Goal: Task Accomplishment & Management: Use online tool/utility

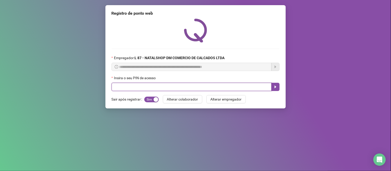
click at [170, 89] on input "text" at bounding box center [192, 87] width 160 height 8
type input "*****"
click at [278, 89] on button "button" at bounding box center [275, 87] width 8 height 8
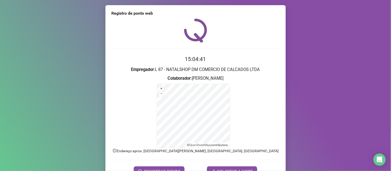
scroll to position [28, 0]
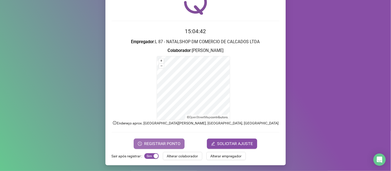
click at [174, 142] on span "REGISTRAR PONTO" at bounding box center [162, 144] width 36 height 6
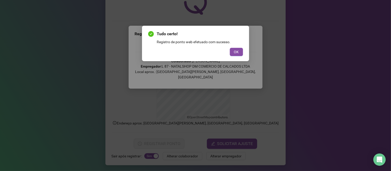
click at [240, 53] on button "OK" at bounding box center [236, 52] width 13 height 8
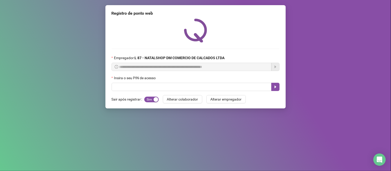
scroll to position [0, 0]
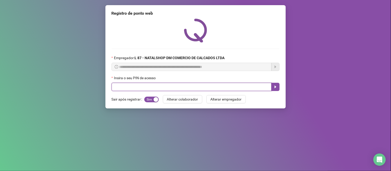
click at [121, 89] on input "text" at bounding box center [192, 87] width 160 height 8
type input "*****"
click at [276, 90] on button "button" at bounding box center [275, 87] width 8 height 8
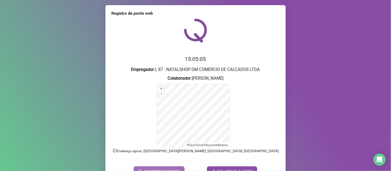
click at [164, 168] on button "REGISTRAR PONTO" at bounding box center [159, 172] width 51 height 10
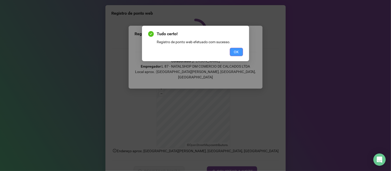
click at [238, 52] on span "OK" at bounding box center [236, 52] width 5 height 6
